Goal: Download file/media

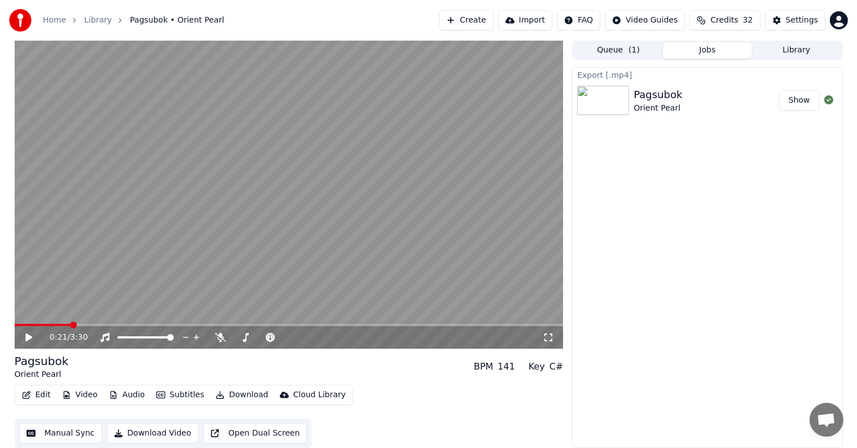
scroll to position [5118, 0]
click at [57, 427] on button "Manual Sync" at bounding box center [60, 433] width 83 height 20
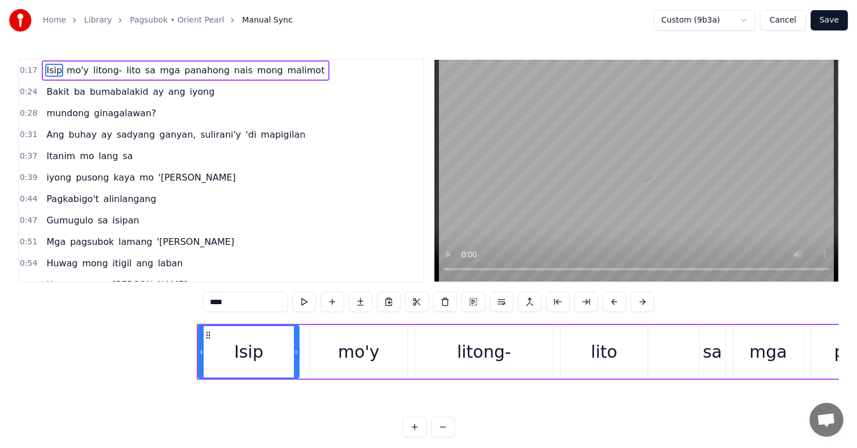
scroll to position [0, 2973]
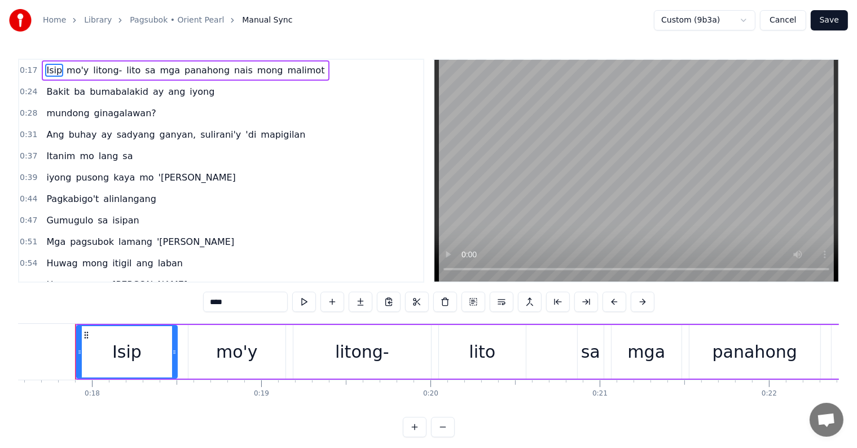
click at [178, 172] on div "0:39 iyong pusong kaya mo 'yan" at bounding box center [221, 177] width 404 height 21
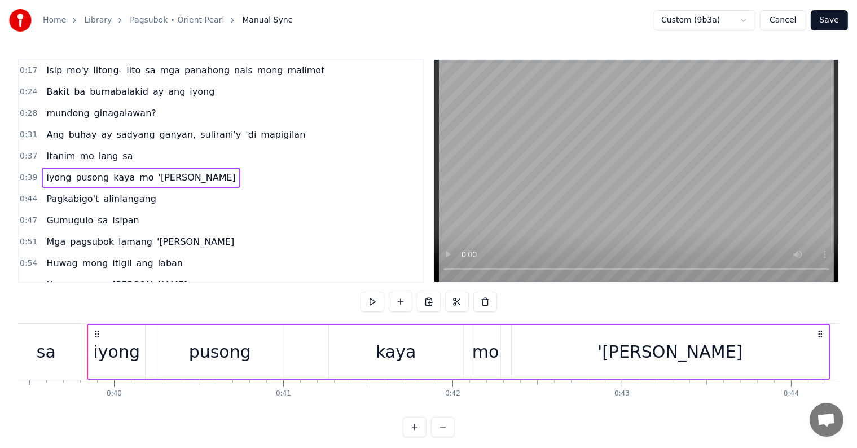
scroll to position [0, 6687]
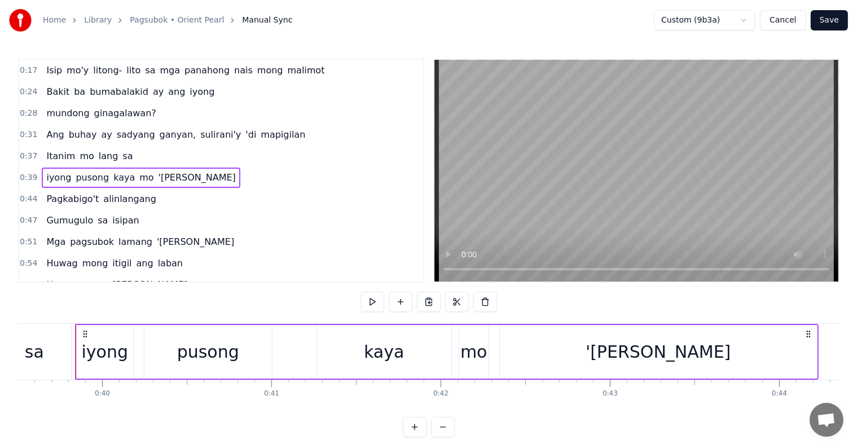
click at [310, 137] on div "0:31 Ang buhay ay [PERSON_NAME], sulirani'y 'di mapigilan" at bounding box center [221, 134] width 404 height 21
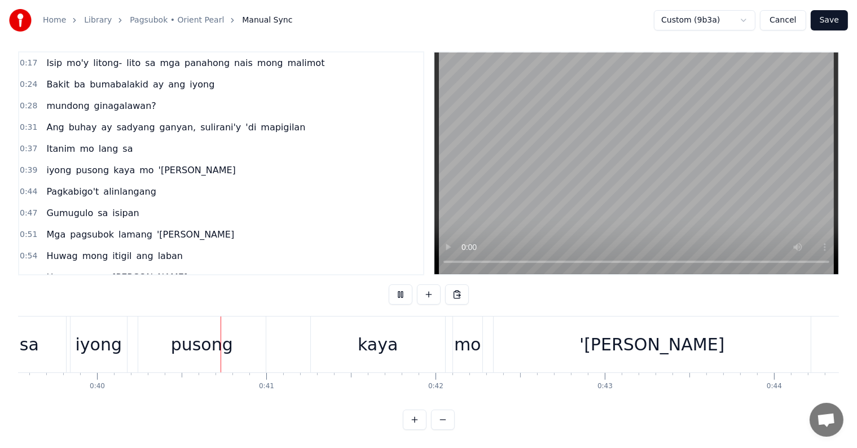
scroll to position [0, 6711]
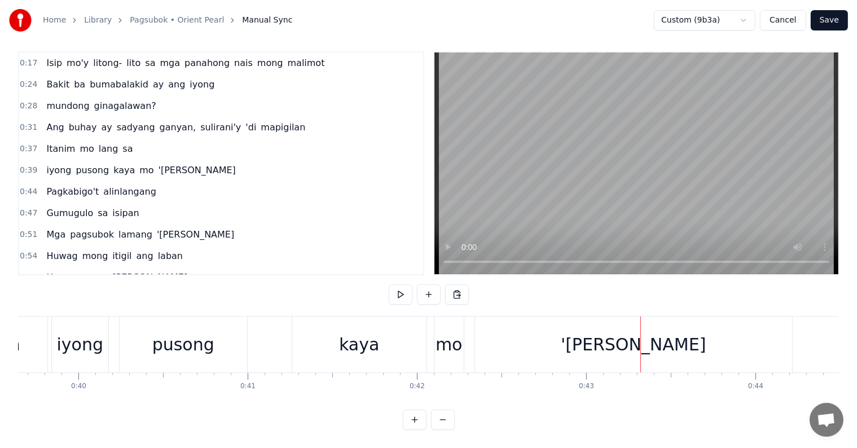
drag, startPoint x: 623, startPoint y: 352, endPoint x: 598, endPoint y: 363, distance: 27.3
click at [623, 352] on div "'[PERSON_NAME]" at bounding box center [633, 345] width 317 height 56
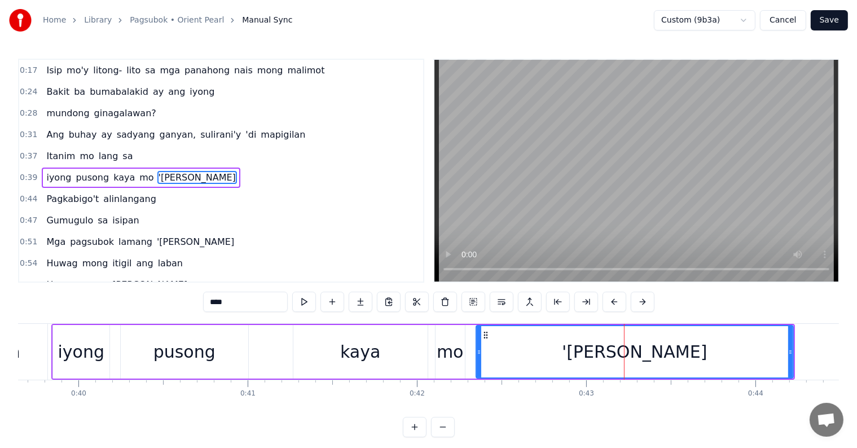
scroll to position [3, 0]
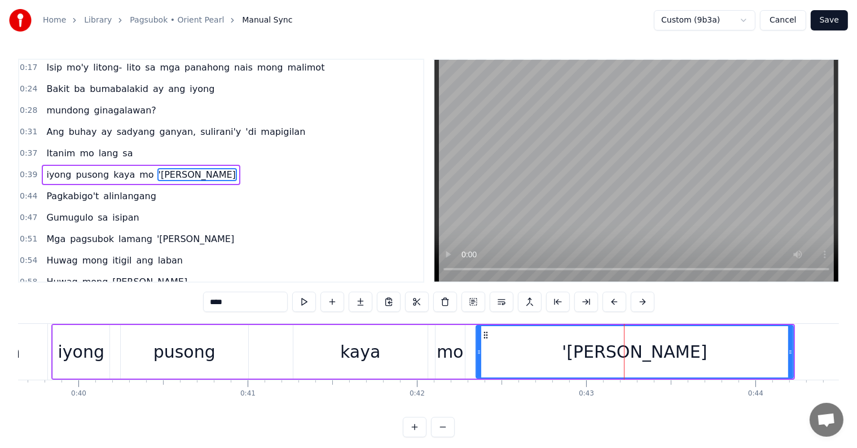
click at [104, 190] on span "alinlangang" at bounding box center [129, 196] width 55 height 13
type input "**********"
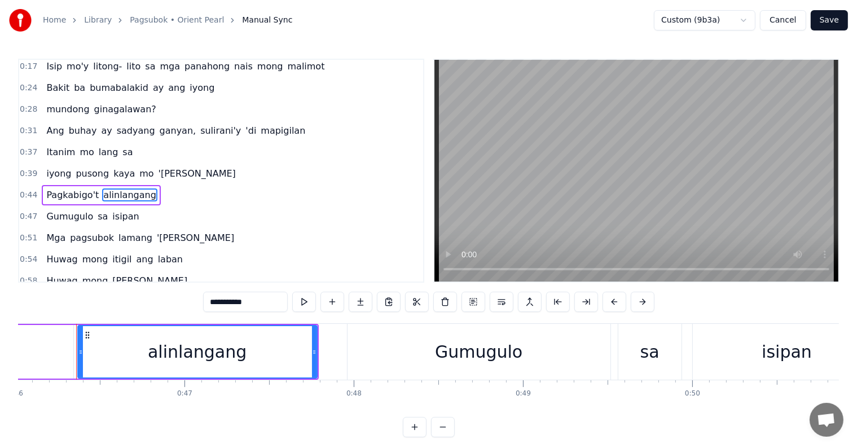
scroll to position [0, 7791]
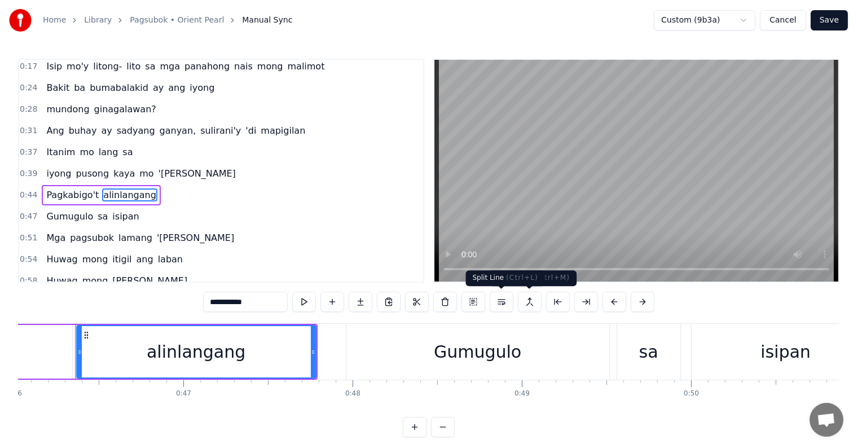
click at [503, 300] on button at bounding box center [502, 302] width 24 height 20
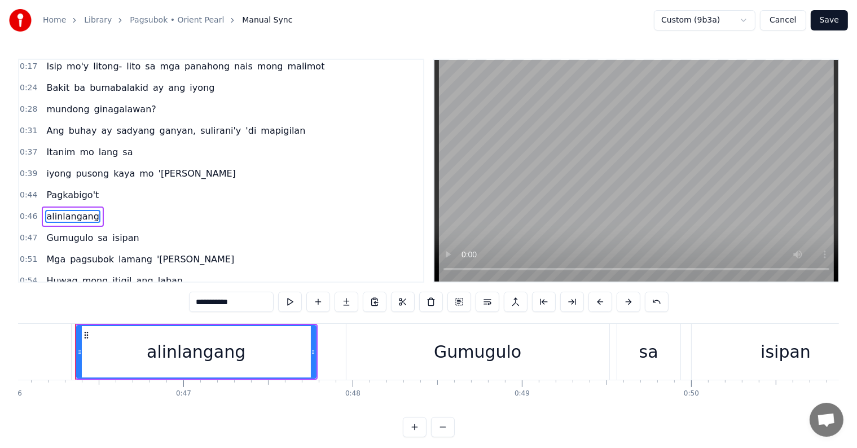
scroll to position [45, 0]
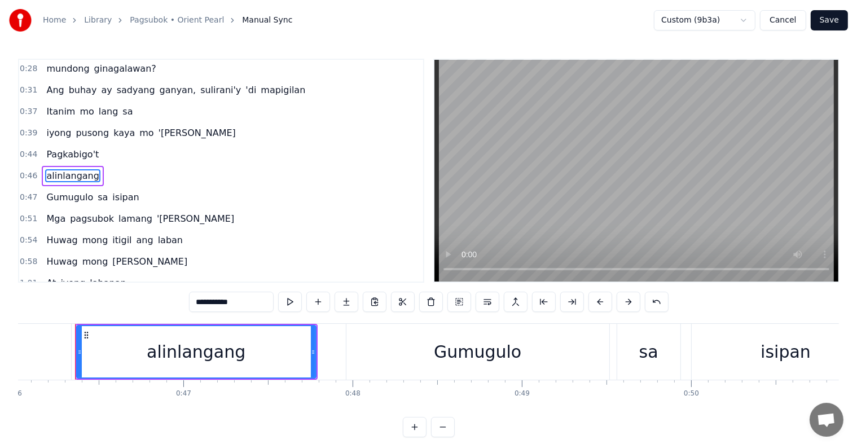
click at [154, 157] on div "0:44 Pagkabigo't" at bounding box center [221, 154] width 404 height 21
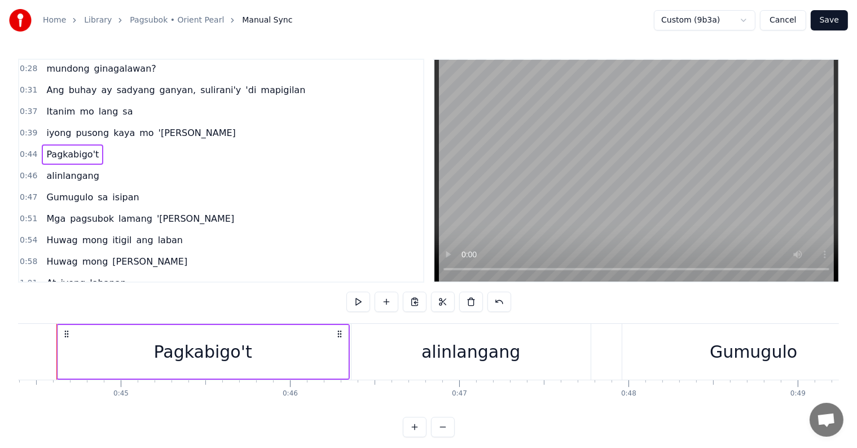
scroll to position [0, 7496]
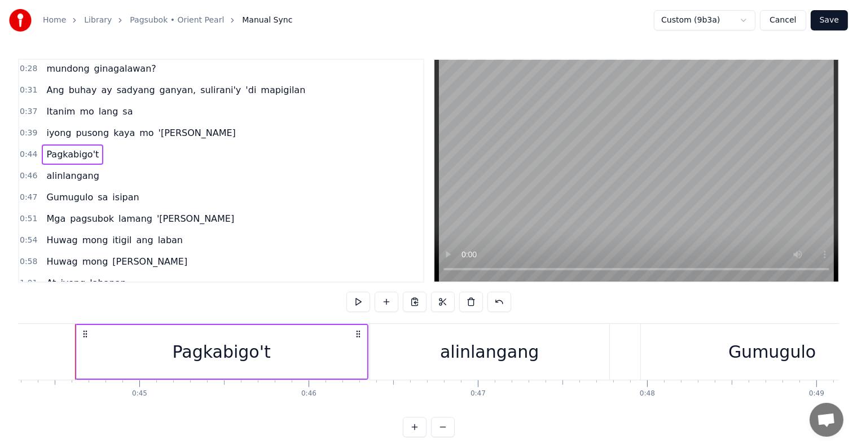
click at [96, 191] on span "sa" at bounding box center [102, 197] width 12 height 13
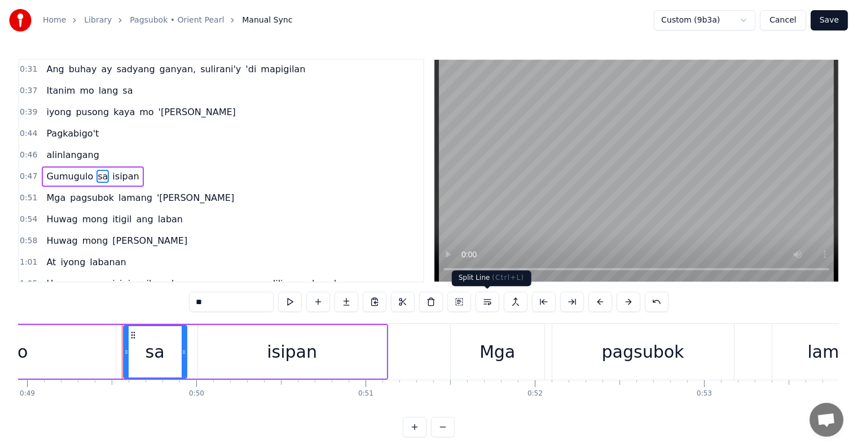
scroll to position [0, 8332]
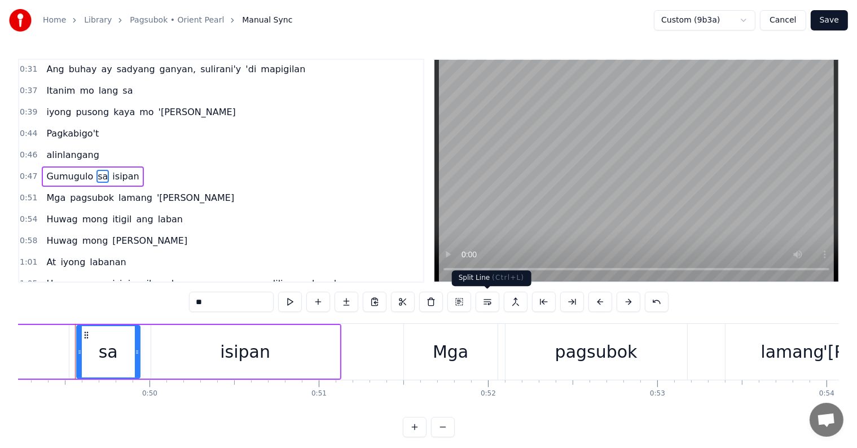
click at [490, 298] on button at bounding box center [488, 302] width 24 height 20
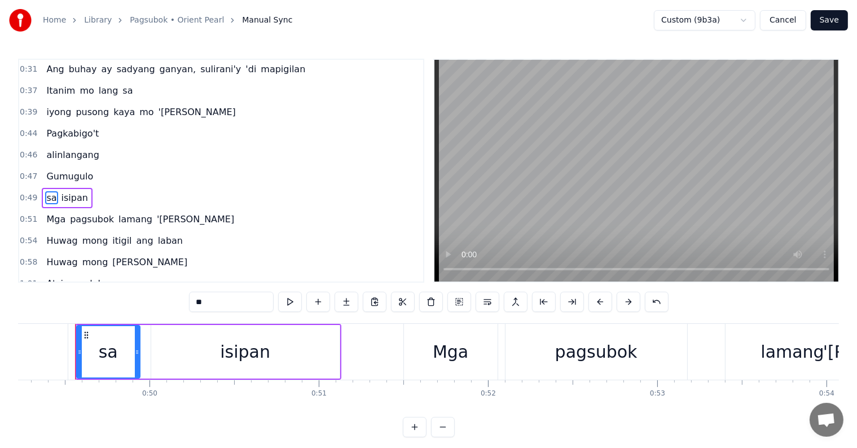
scroll to position [86, 0]
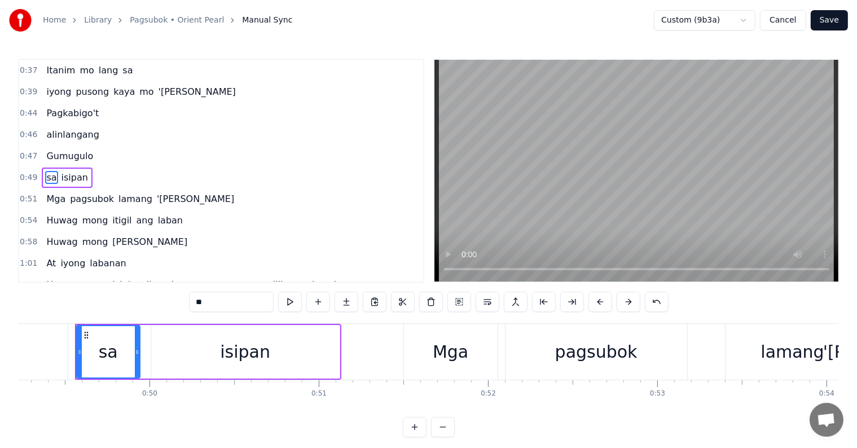
click at [99, 106] on div "0:44 Pagkabigo't" at bounding box center [221, 113] width 404 height 21
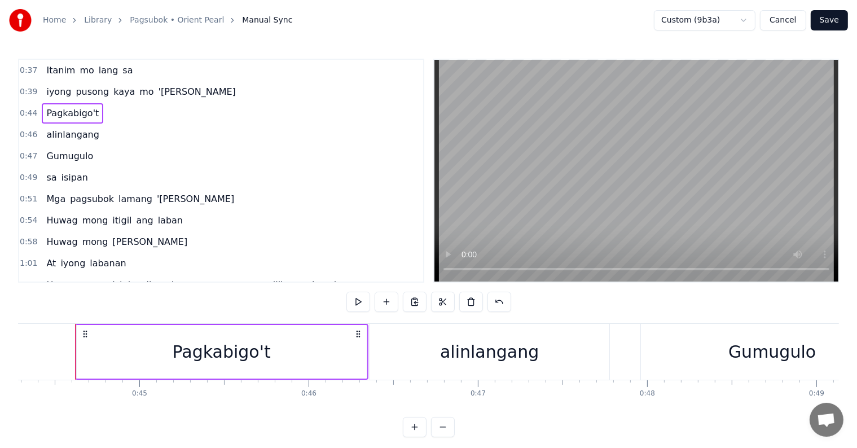
scroll to position [29, 0]
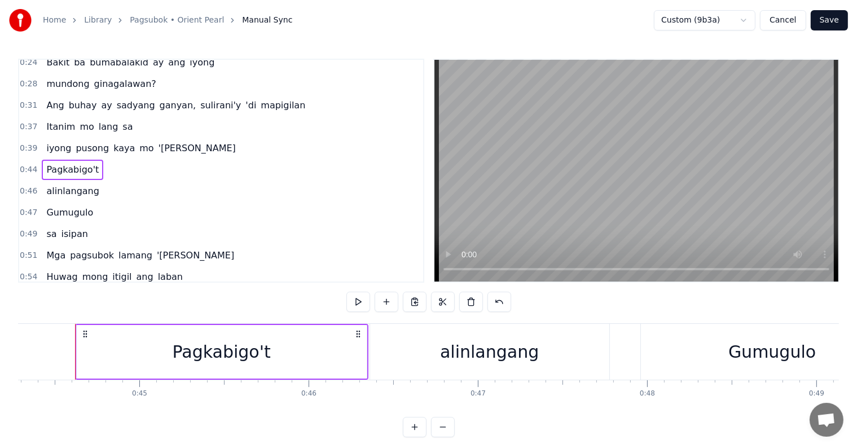
click at [280, 100] on div "0:31 Ang buhay ay [PERSON_NAME], sulirani'y 'di mapigilan" at bounding box center [221, 105] width 404 height 21
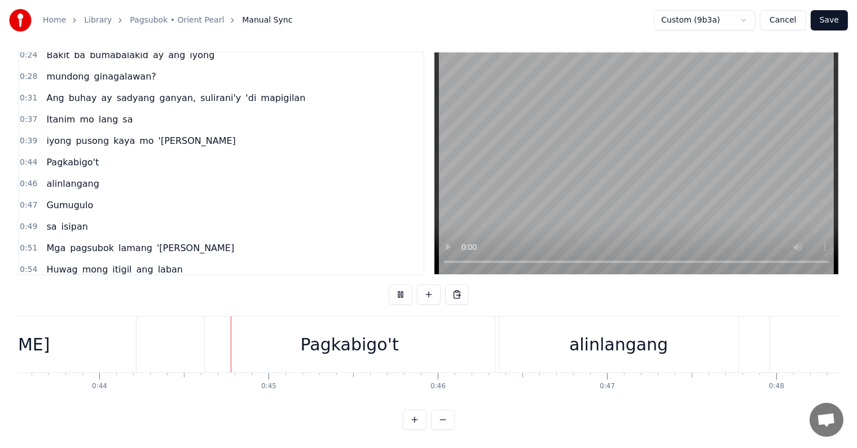
scroll to position [0, 7411]
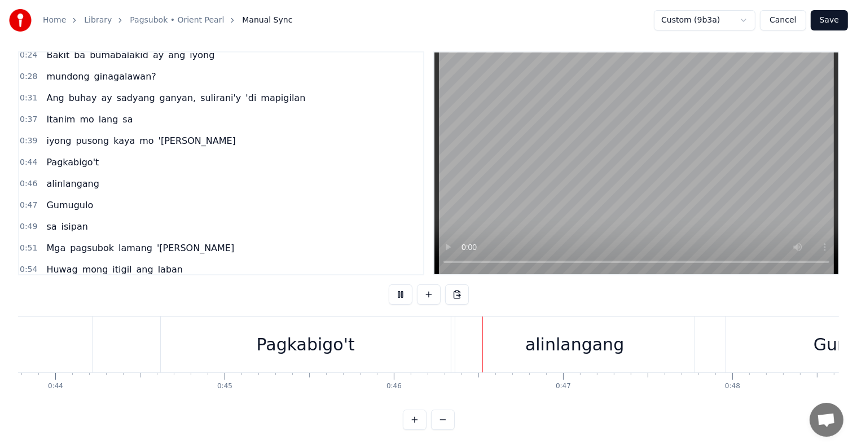
click at [822, 18] on button "Save" at bounding box center [829, 20] width 37 height 20
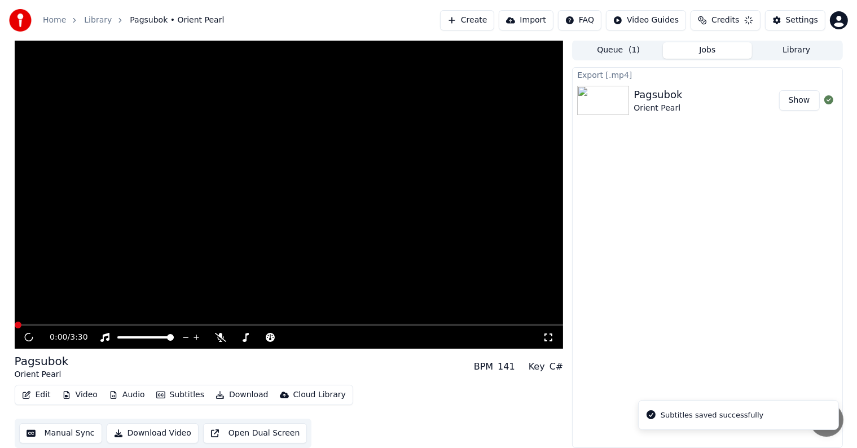
scroll to position [1, 0]
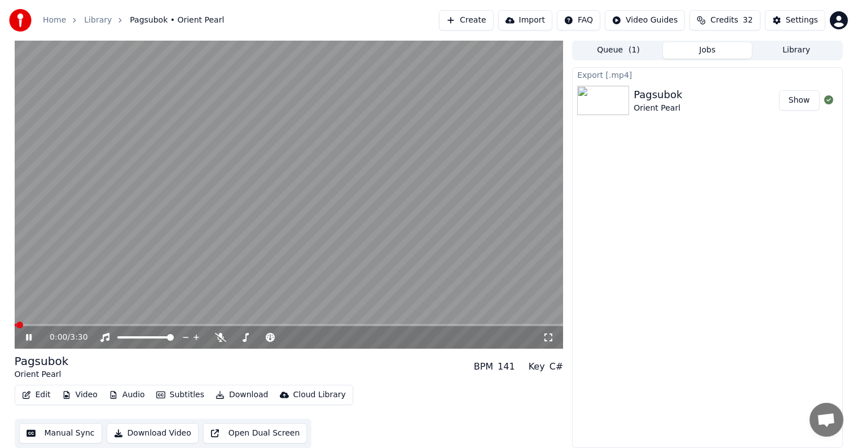
click at [27, 335] on icon at bounding box center [29, 337] width 6 height 7
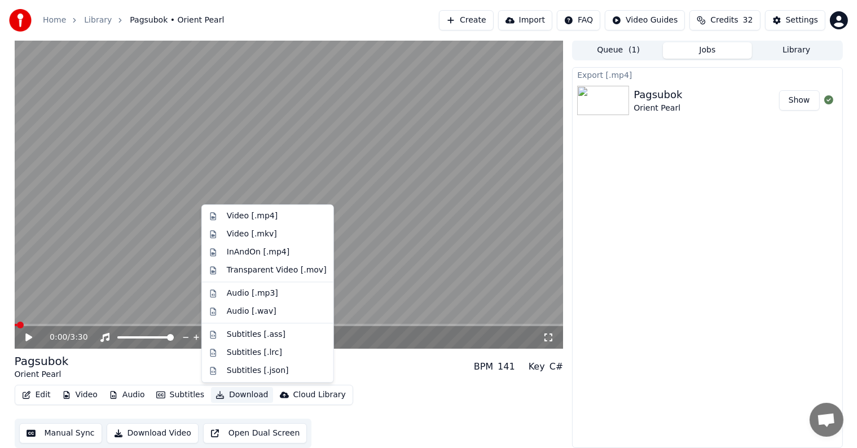
click at [236, 396] on button "Download" at bounding box center [242, 395] width 62 height 16
click at [251, 215] on div "Video [.mp4]" at bounding box center [252, 215] width 51 height 11
